Goal: Task Accomplishment & Management: Use online tool/utility

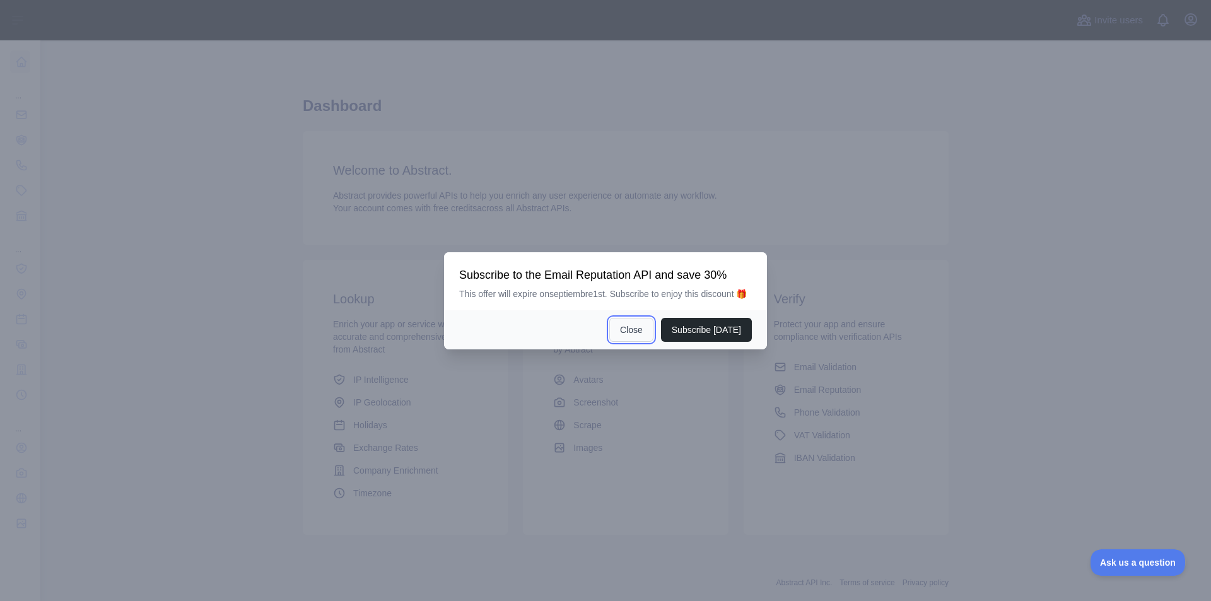
click at [649, 329] on button "Close" at bounding box center [631, 330] width 44 height 24
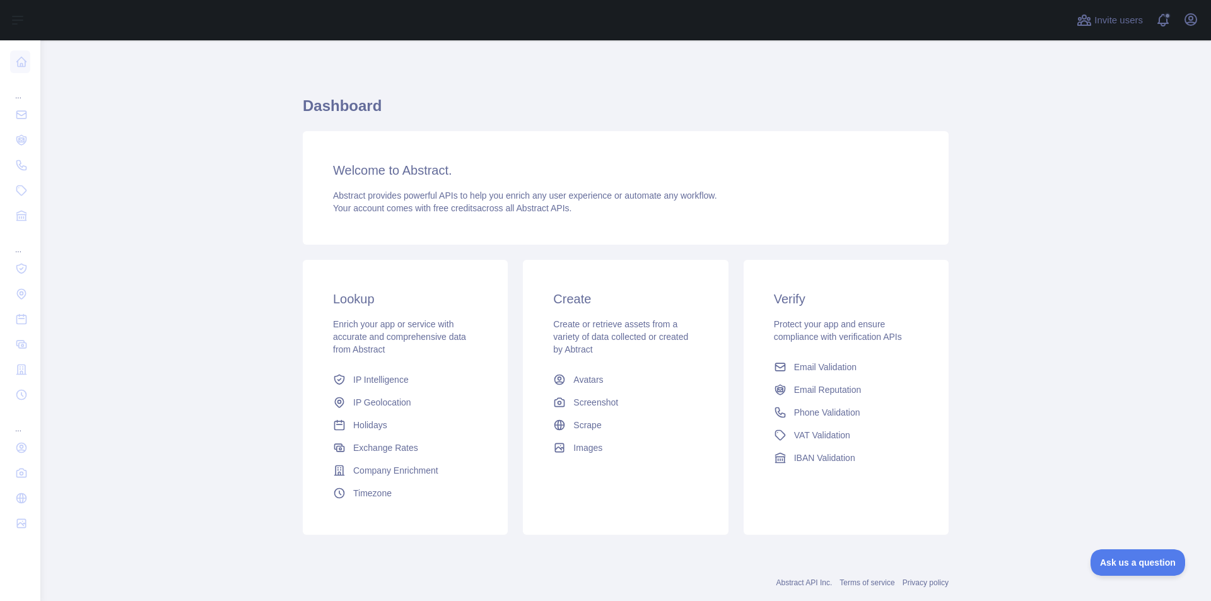
click at [1203, 15] on div "Invite users View notifications Open user menu" at bounding box center [625, 20] width 1170 height 40
click at [1198, 16] on icon "button" at bounding box center [1190, 19] width 15 height 15
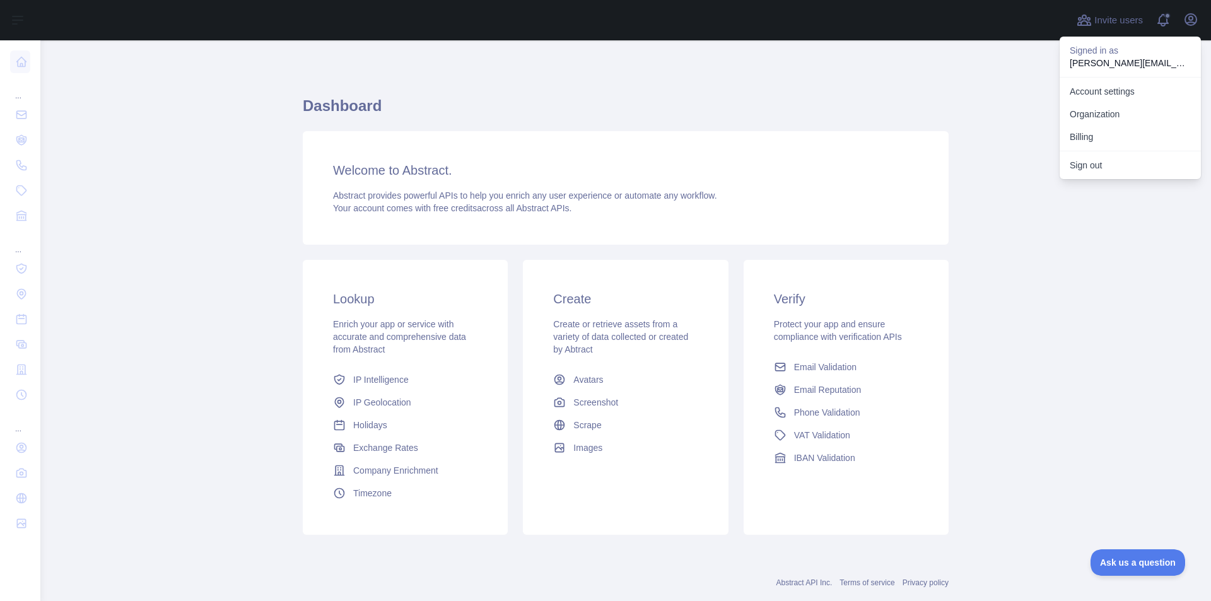
click at [934, 189] on div "Welcome to Abstract. Abstract provides powerful APIs to help you enrich any use…" at bounding box center [626, 188] width 646 height 114
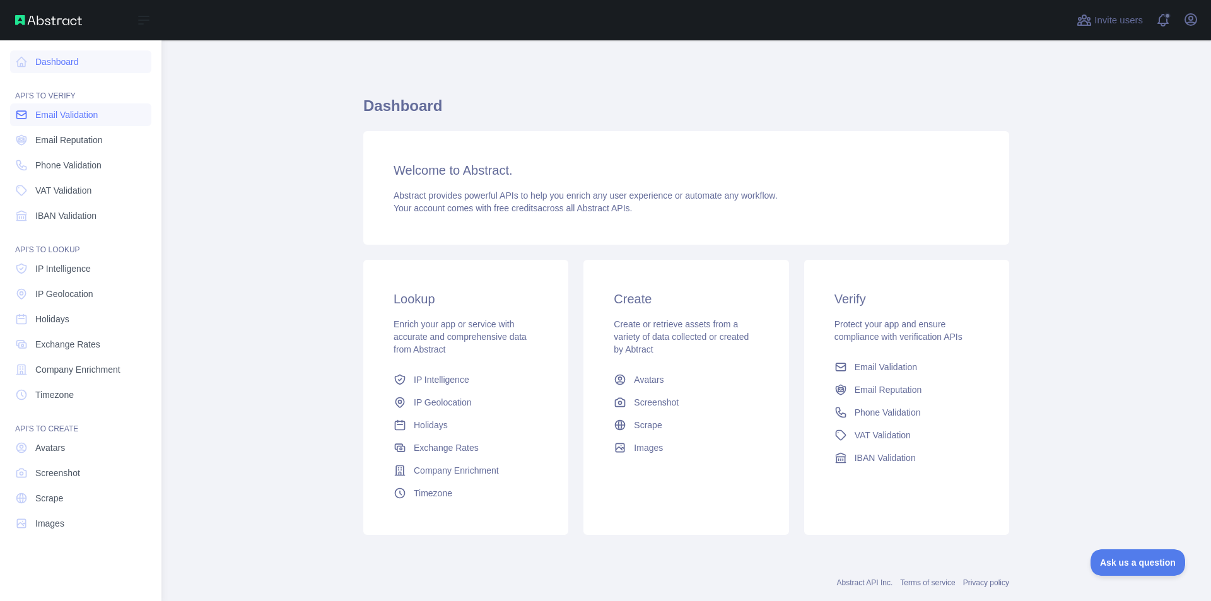
click at [52, 111] on span "Email Validation" at bounding box center [66, 114] width 62 height 13
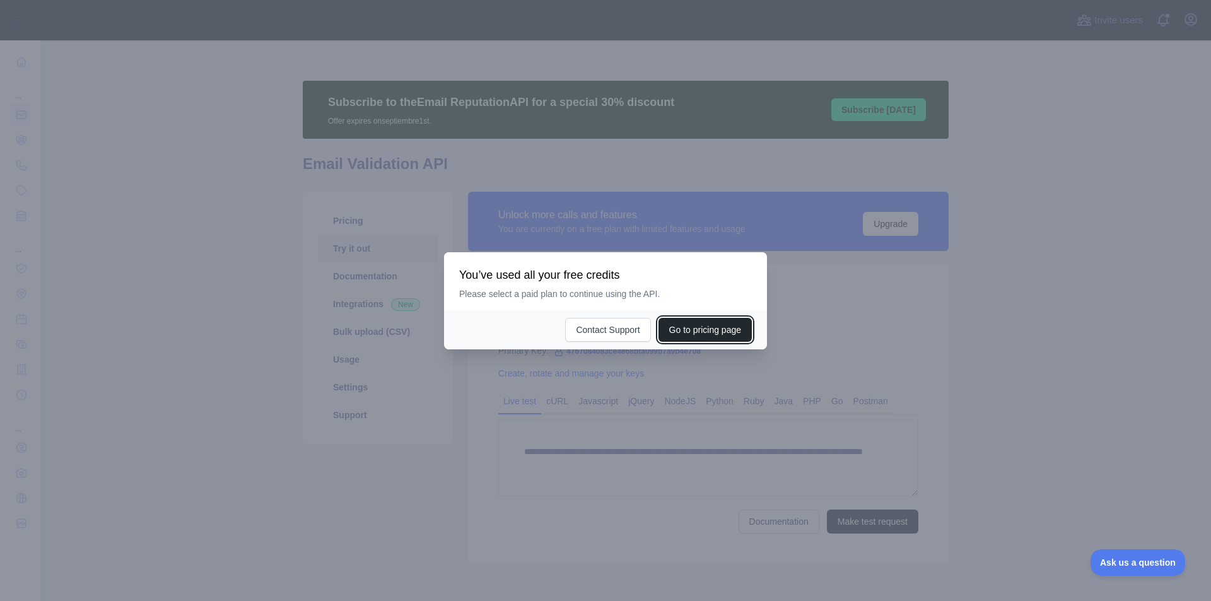
drag, startPoint x: 706, startPoint y: 327, endPoint x: 720, endPoint y: 394, distance: 68.9
click at [720, 394] on div "​ You’ve used all your free credits Please select a paid plan to continue using…" at bounding box center [605, 300] width 1211 height 601
click at [700, 440] on div at bounding box center [605, 300] width 1211 height 601
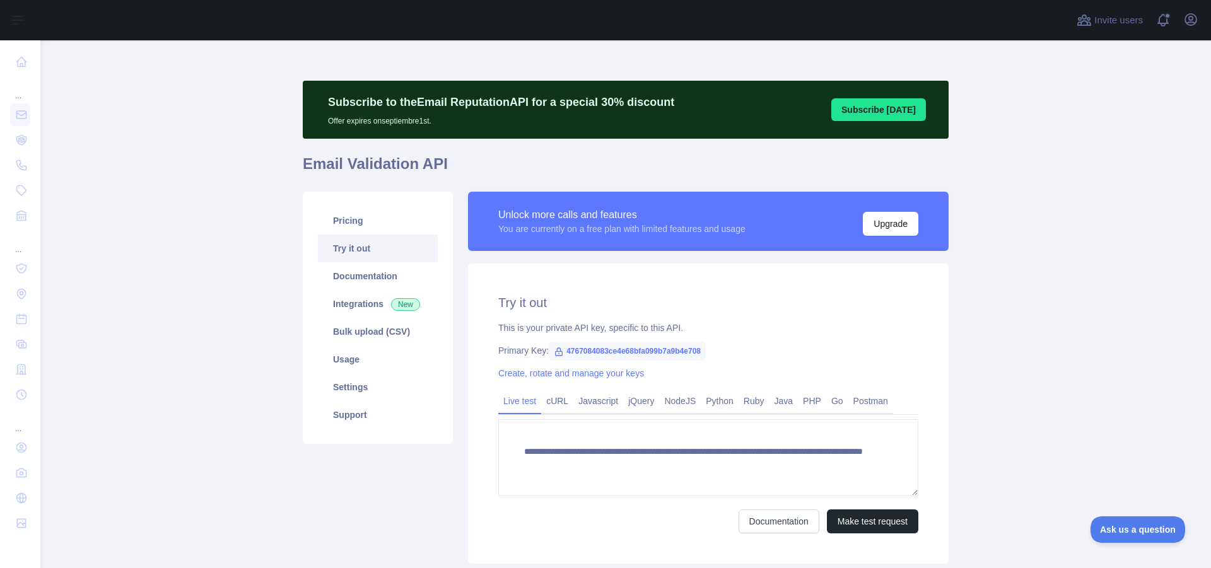
click at [50, 59] on main "**********" at bounding box center [625, 304] width 1170 height 528
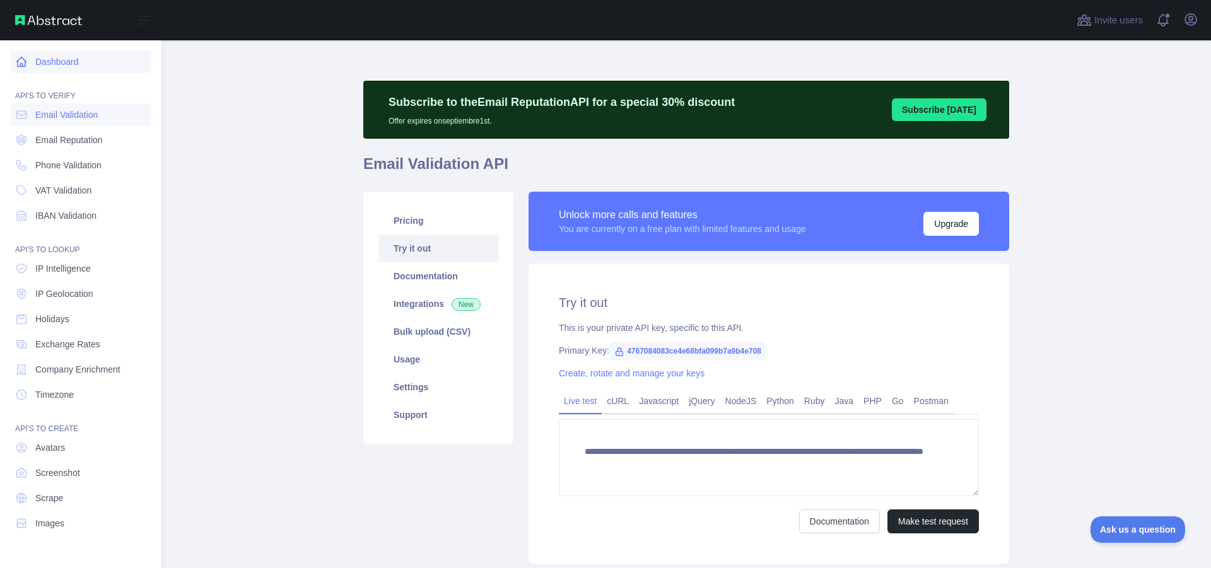
click at [46, 64] on link "Dashboard" at bounding box center [80, 61] width 141 height 23
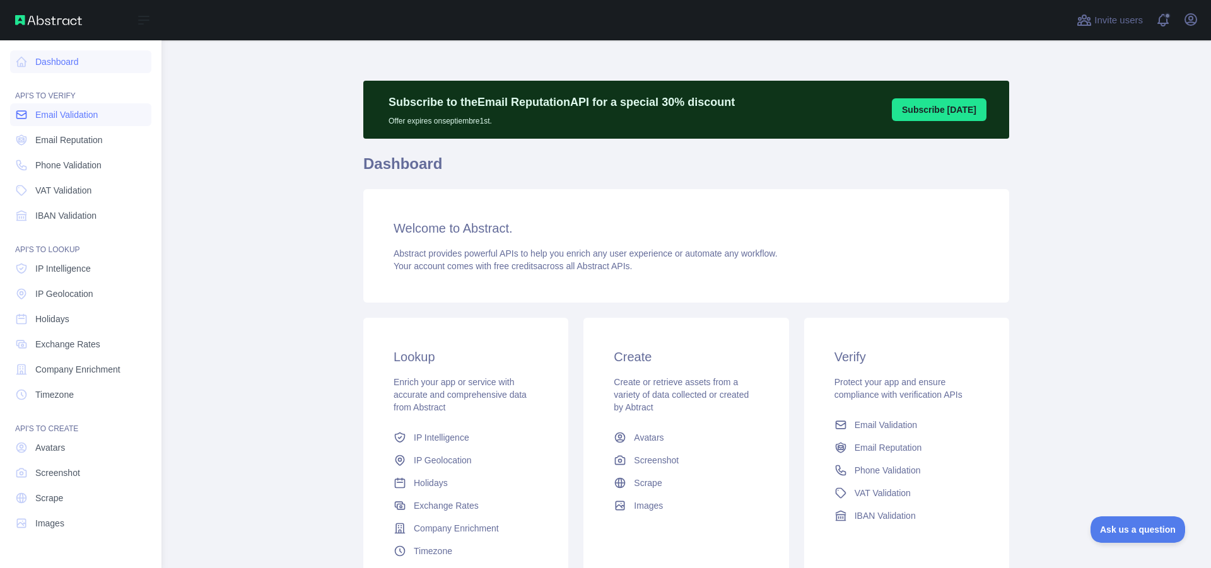
click at [115, 112] on link "Email Validation" at bounding box center [80, 114] width 141 height 23
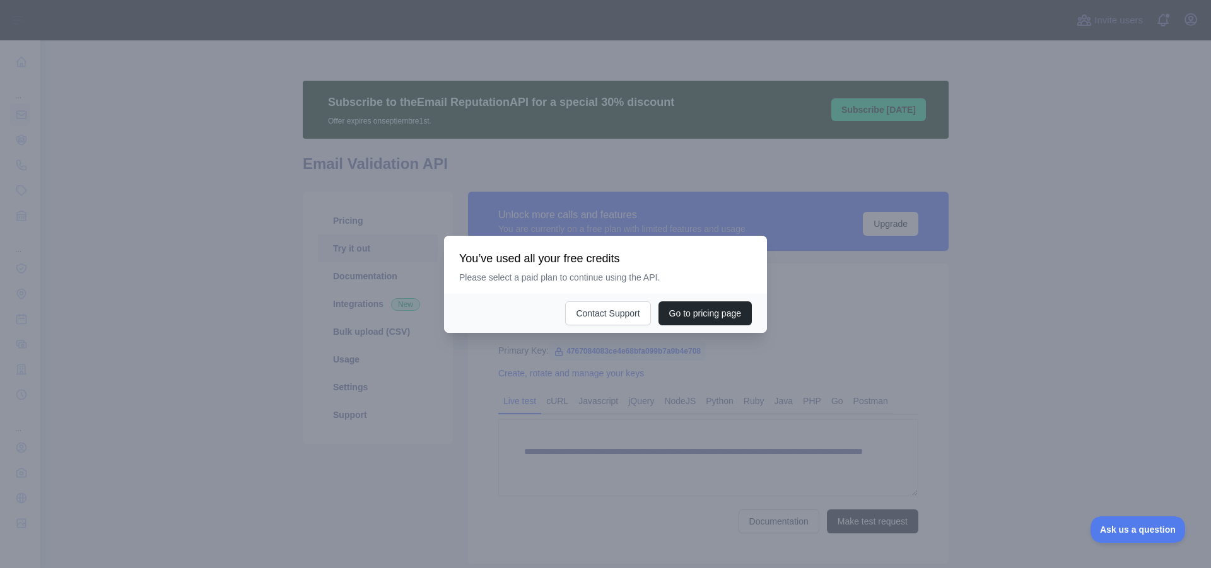
click at [761, 417] on div at bounding box center [605, 284] width 1211 height 568
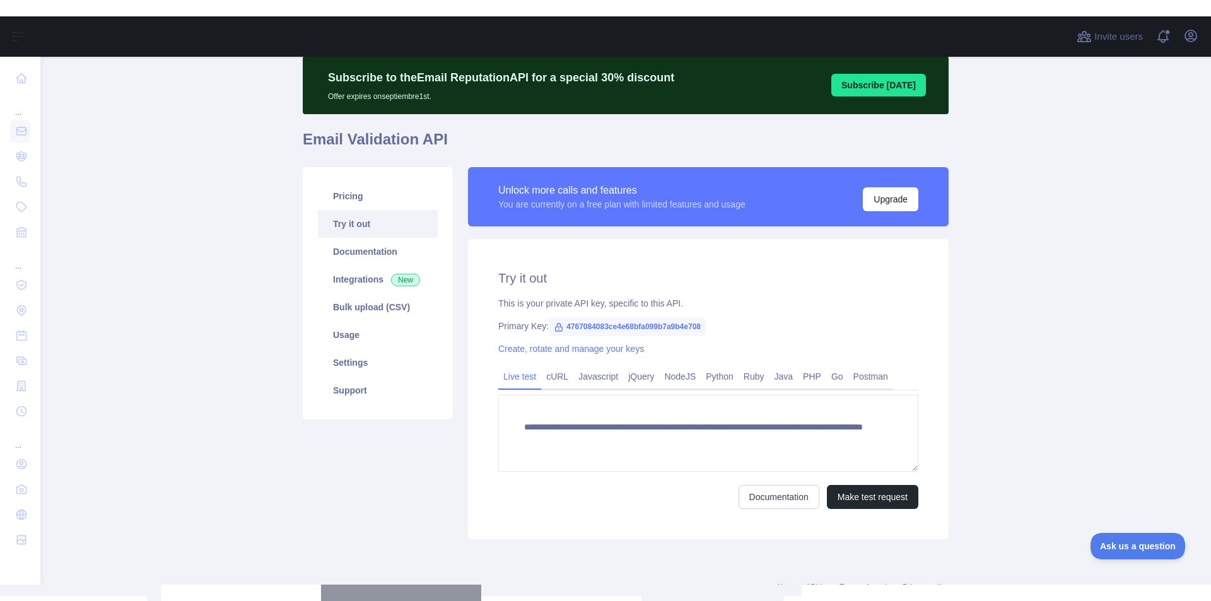
scroll to position [63, 0]
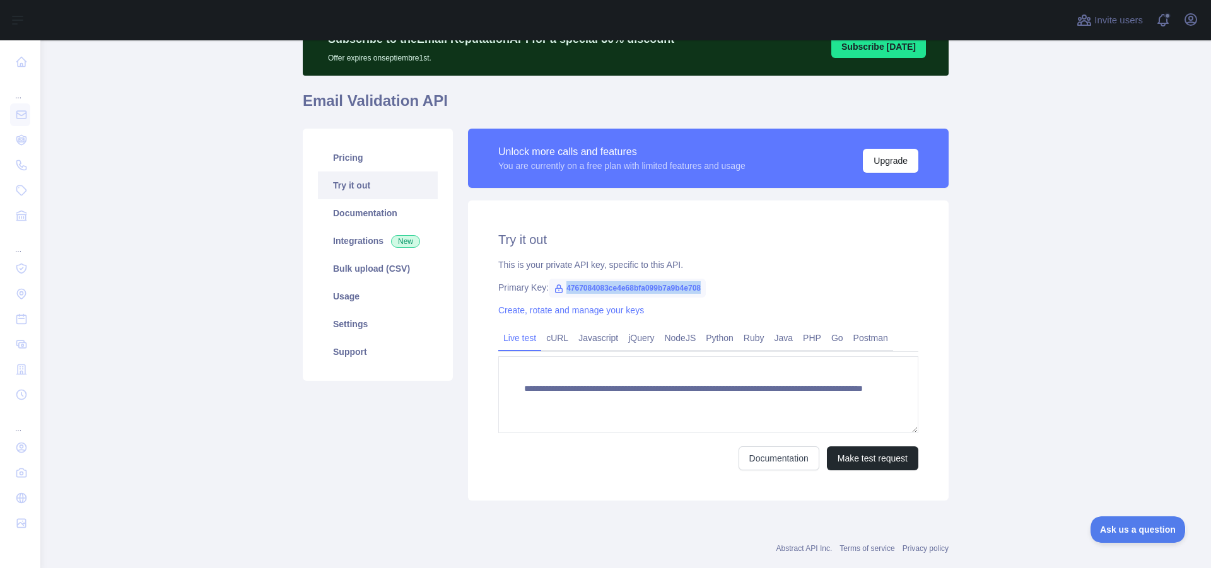
drag, startPoint x: 560, startPoint y: 286, endPoint x: 707, endPoint y: 293, distance: 147.1
click at [707, 293] on div "Primary Key: 4767084083ce4e68bfa099b7a9b4e708" at bounding box center [708, 287] width 420 height 13
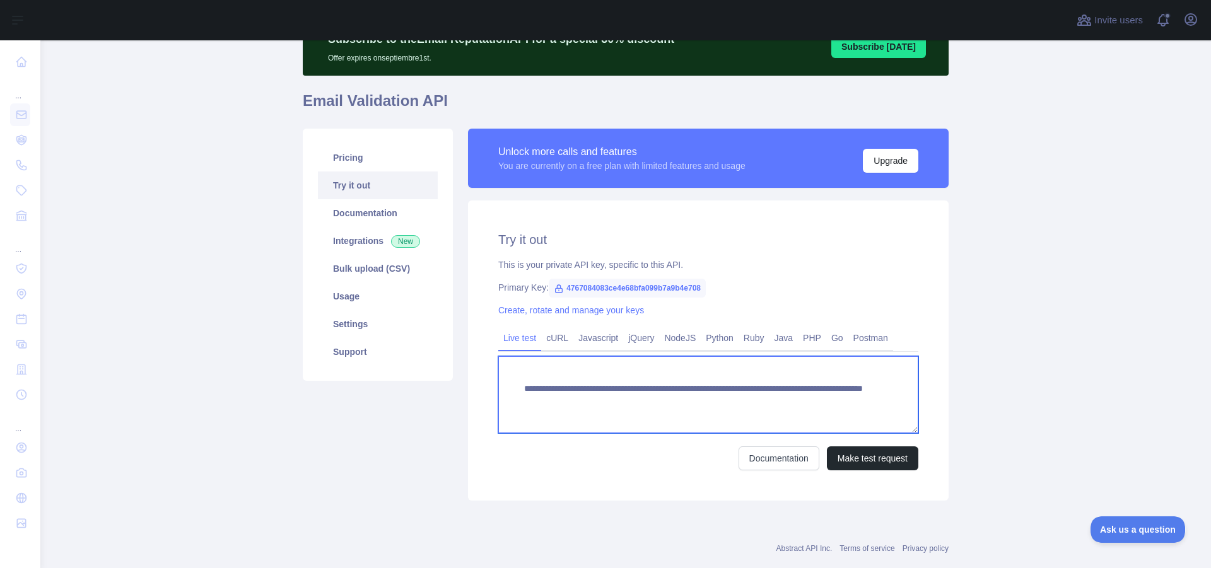
drag, startPoint x: 820, startPoint y: 402, endPoint x: 481, endPoint y: 375, distance: 340.4
click at [481, 375] on div "**********" at bounding box center [708, 351] width 481 height 300
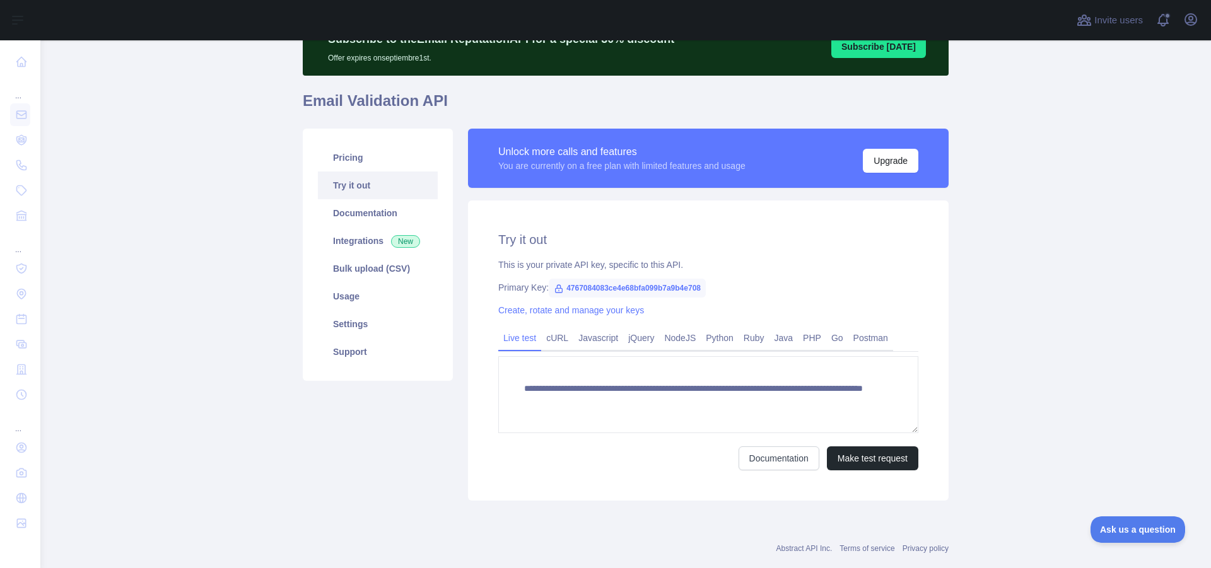
click at [739, 298] on div "**********" at bounding box center [708, 351] width 481 height 300
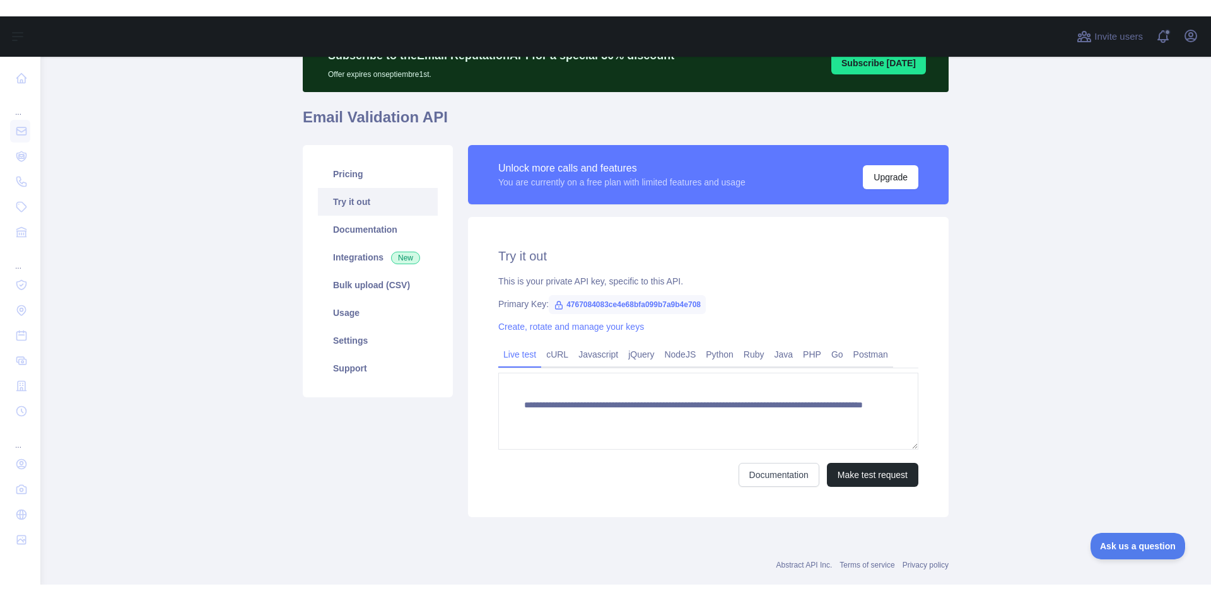
scroll to position [56, 0]
